Goal: Check status

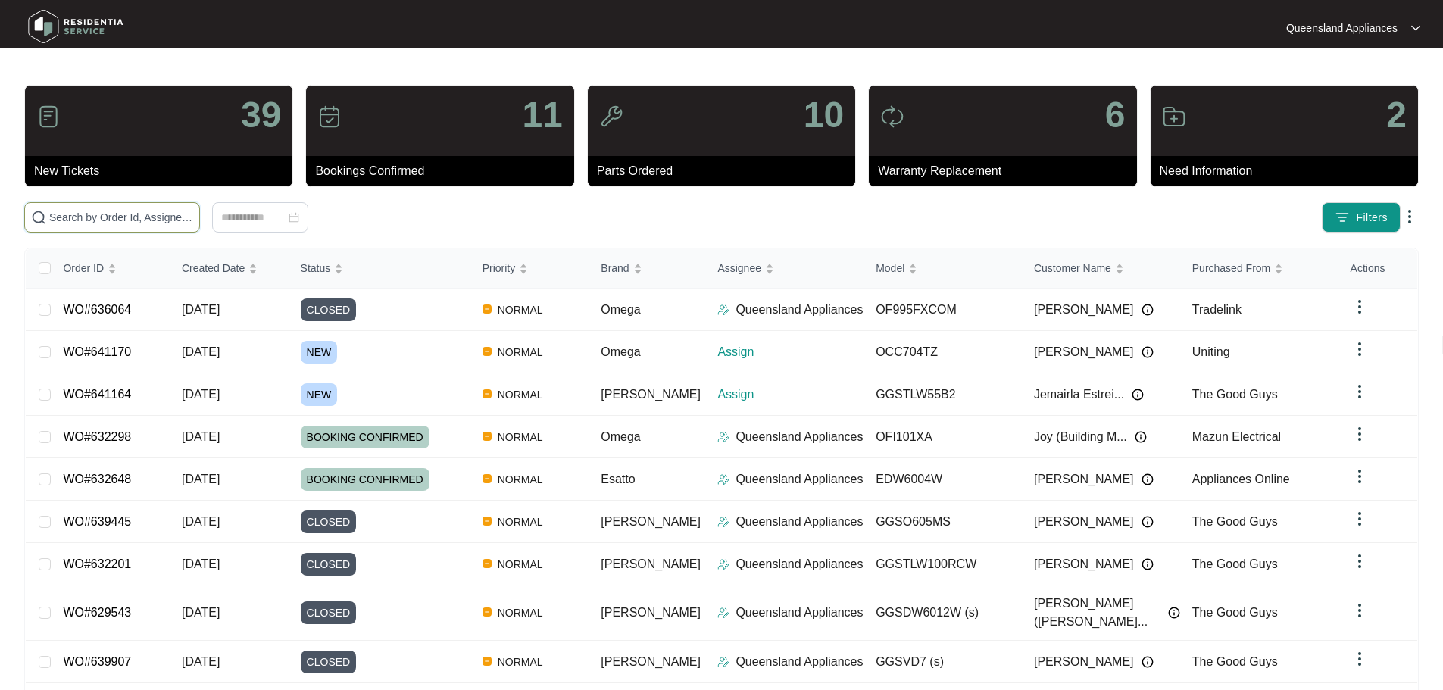
click at [193, 220] on input "text" at bounding box center [121, 217] width 144 height 17
paste input "633767"
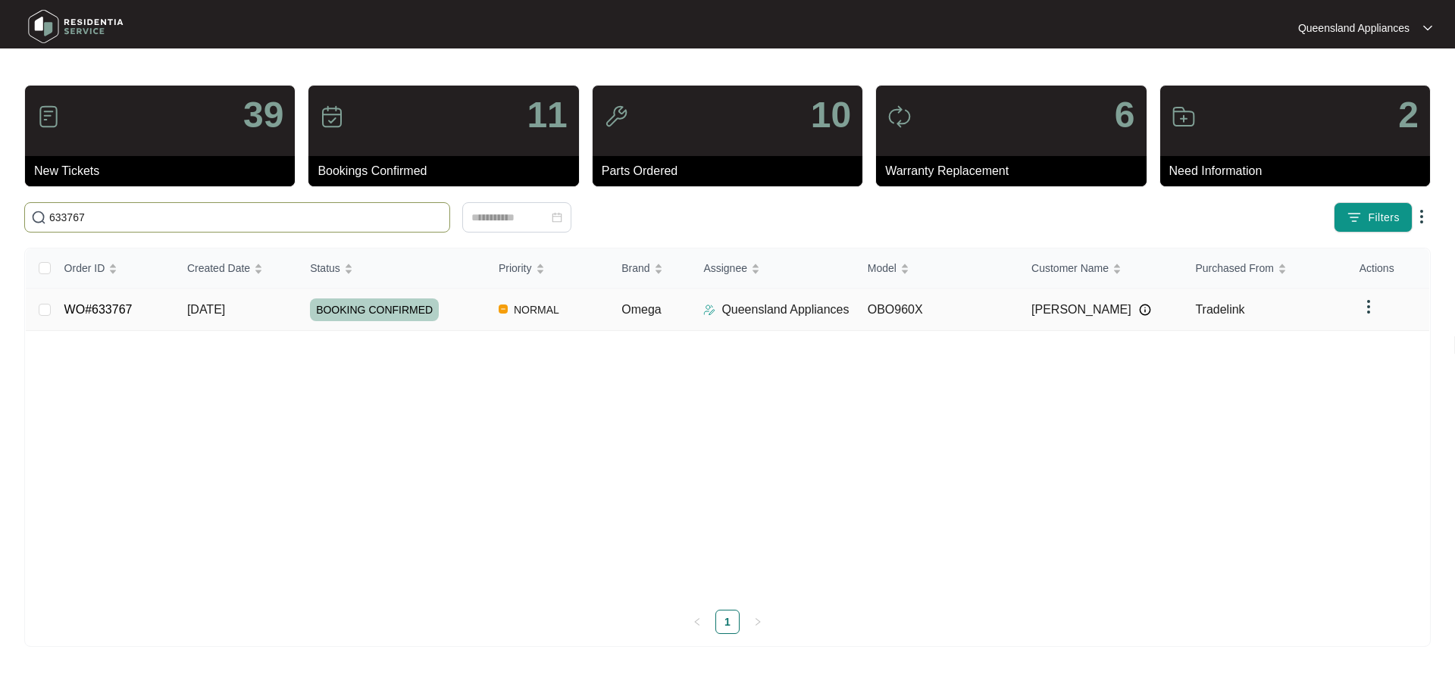
type input "633767"
click at [470, 311] on div "BOOKING CONFIRMED" at bounding box center [398, 309] width 177 height 23
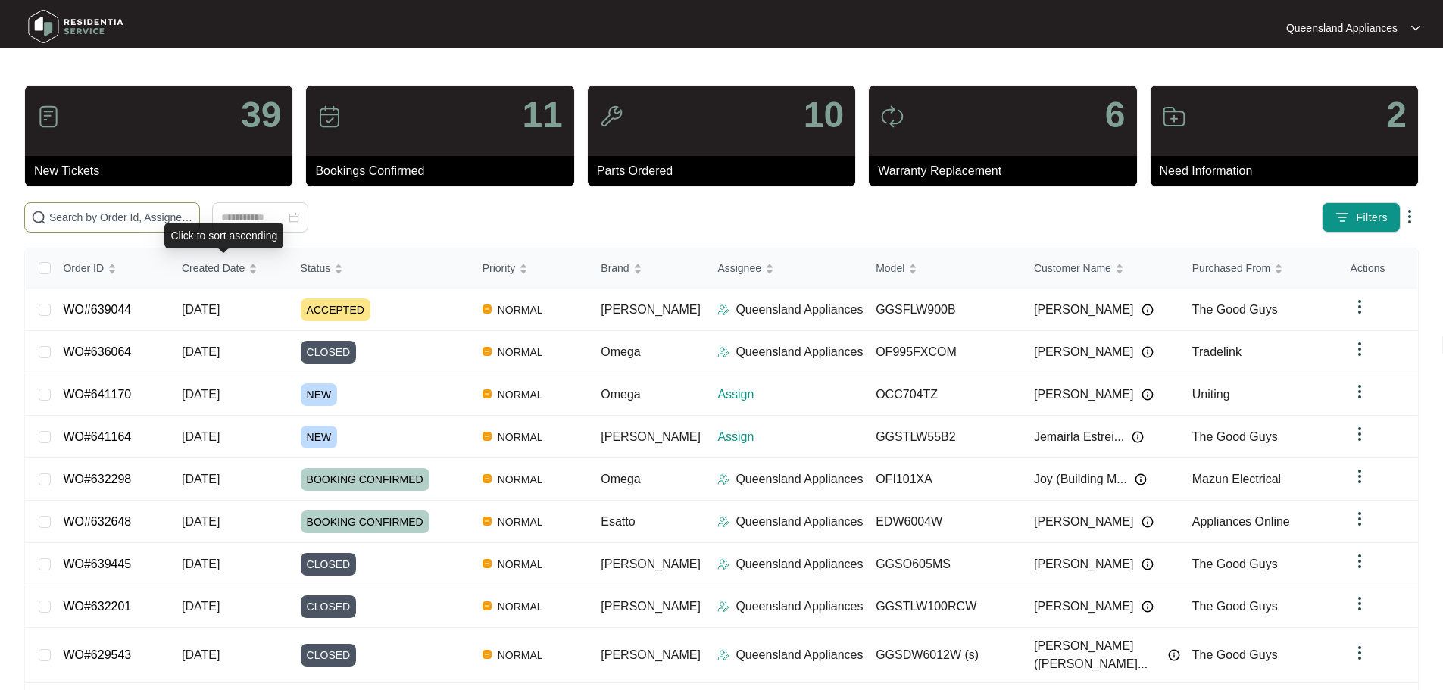
click at [193, 218] on input "text" at bounding box center [121, 217] width 144 height 17
paste input "636064"
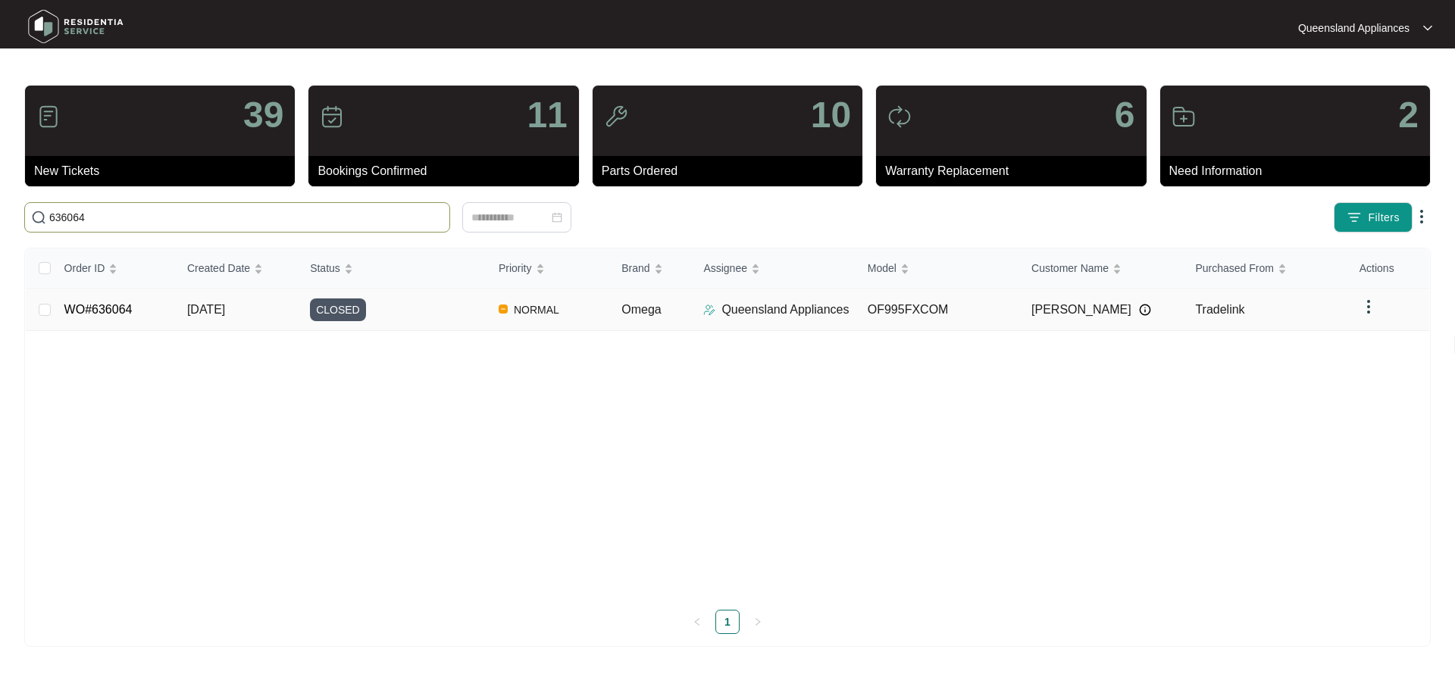
type input "636064"
click at [396, 320] on div "CLOSED" at bounding box center [398, 309] width 177 height 23
